Goal: Task Accomplishment & Management: Manage account settings

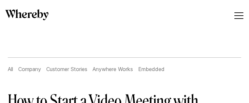
click at [0, 0] on link "Try for free" at bounding box center [0, 0] width 0 height 0
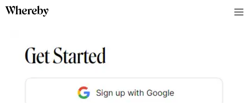
scroll to position [613, 0]
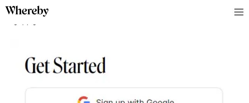
click at [0, 0] on link "Log in" at bounding box center [0, 0] width 0 height 0
